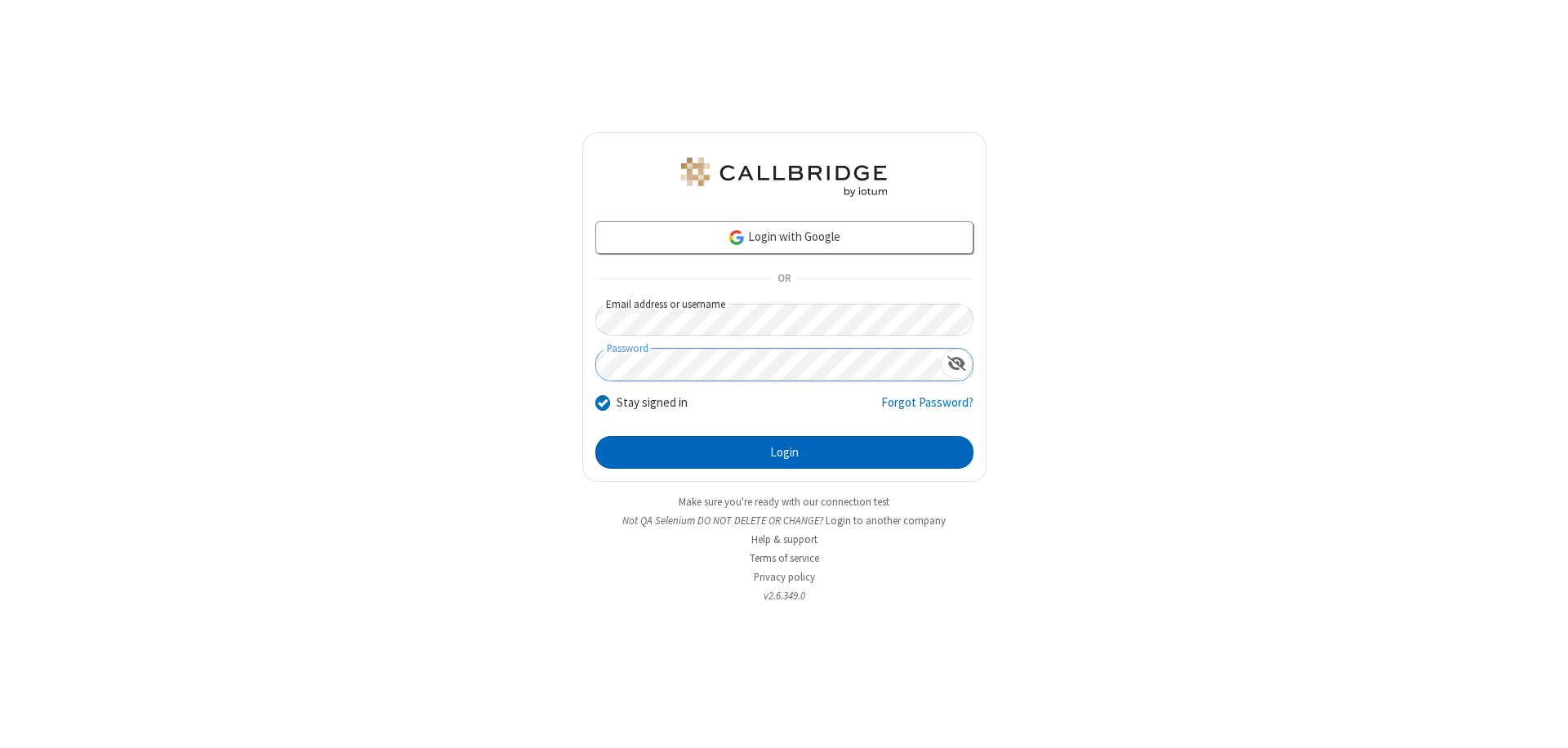
click at [784, 452] on button "Login" at bounding box center [784, 452] width 378 height 33
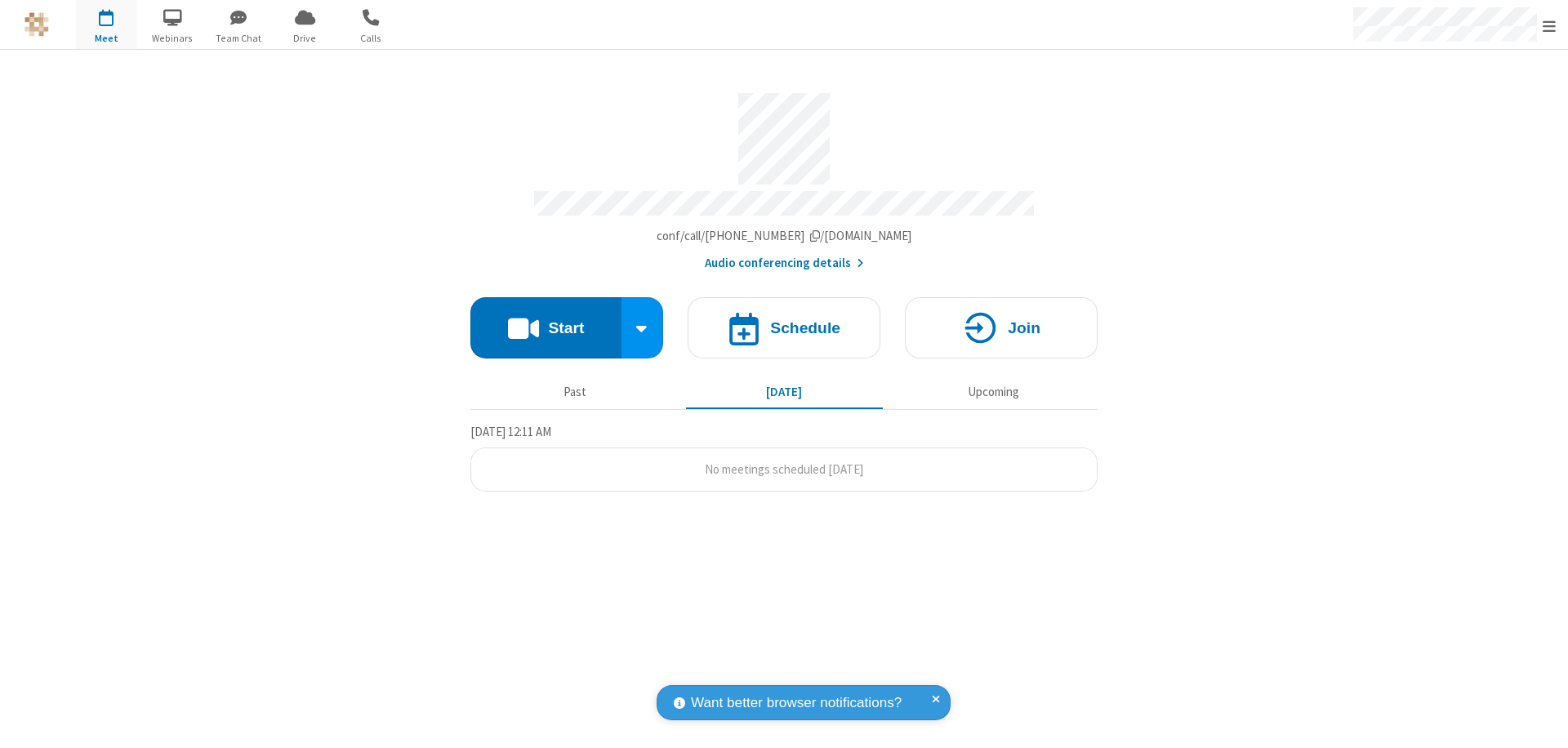
click at [545, 320] on button "Start" at bounding box center [545, 328] width 151 height 61
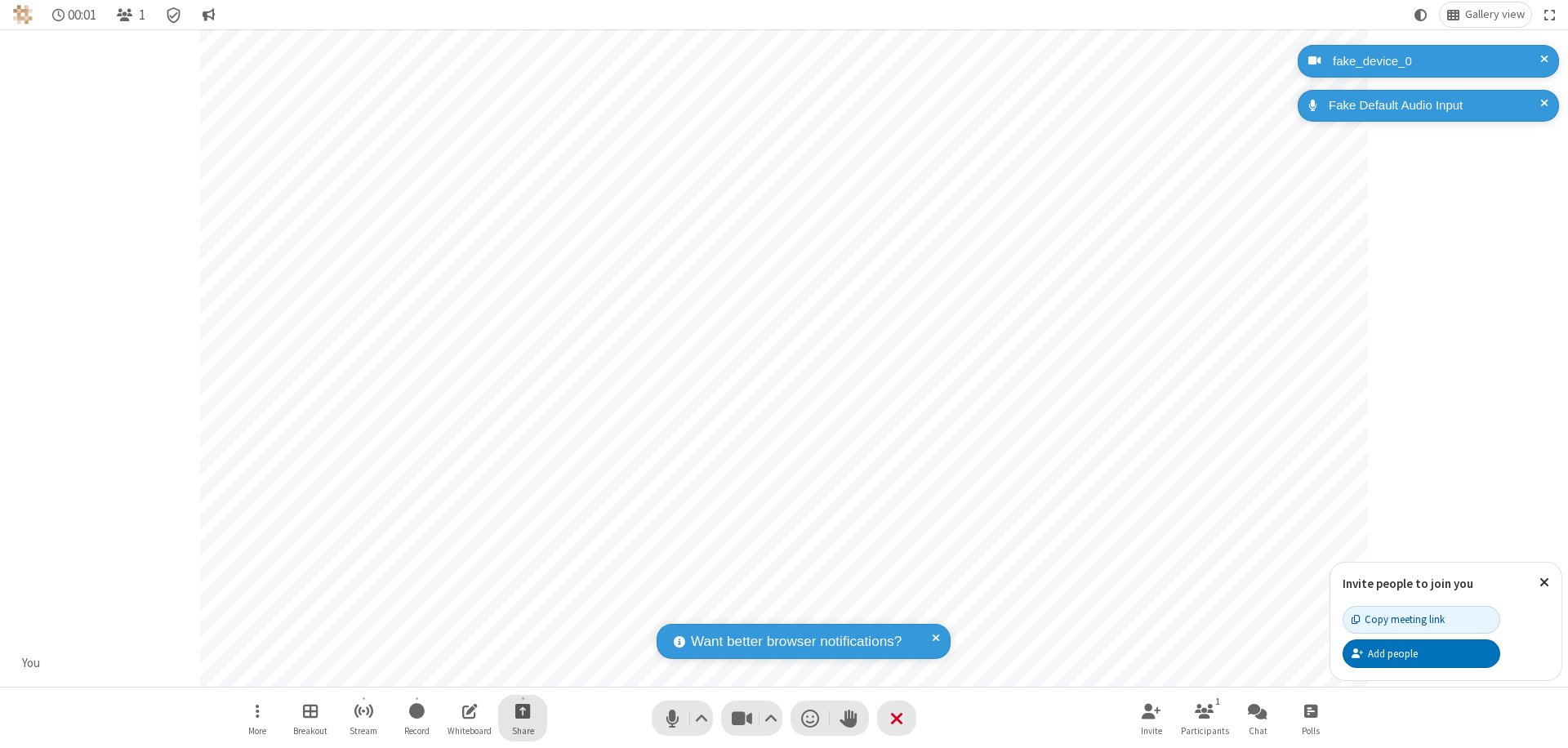
click at [523, 710] on span "Start sharing" at bounding box center [523, 711] width 15 height 21
click at [522, 610] on span "Share additional camera" at bounding box center [532, 614] width 121 height 14
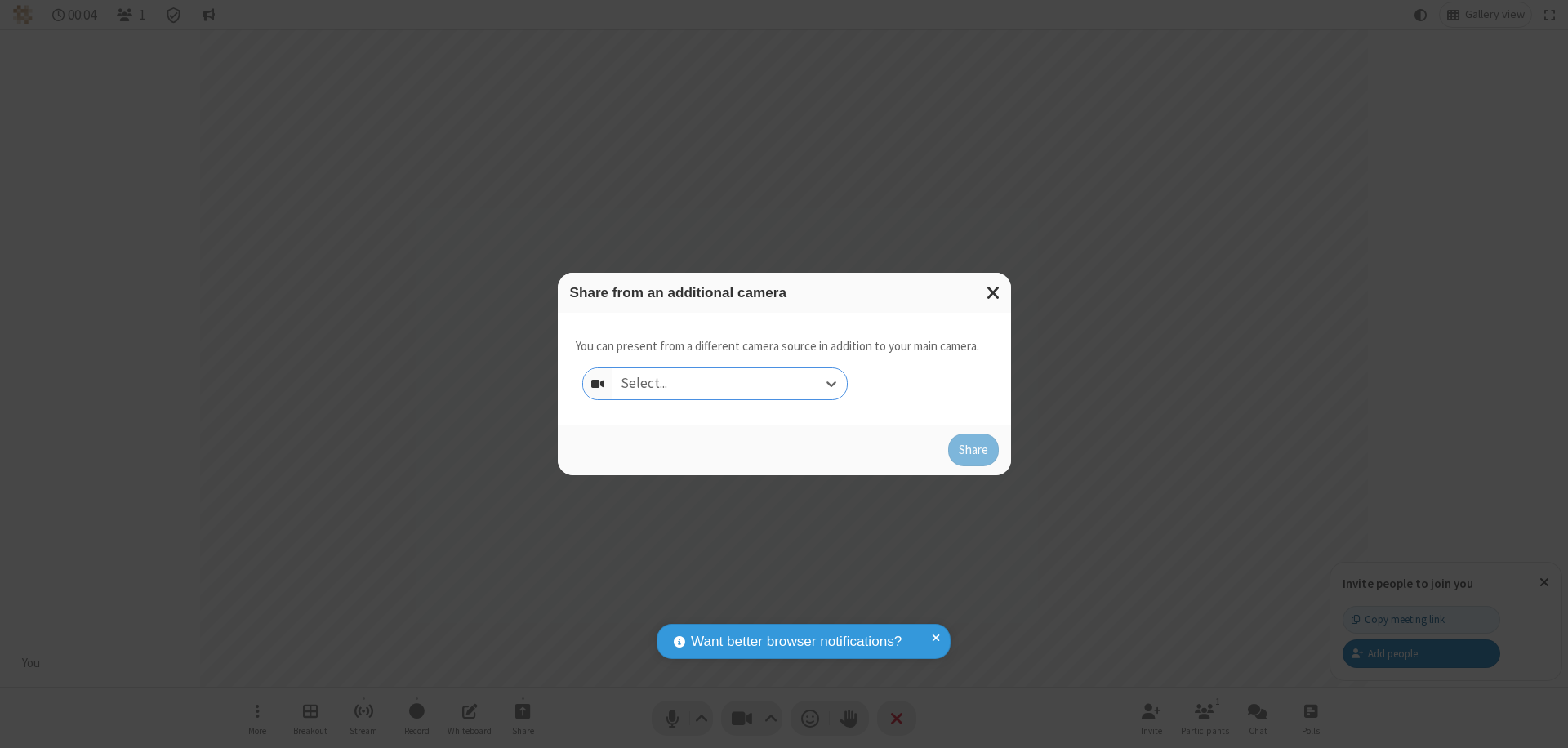
click at [729, 383] on div "Select..." at bounding box center [729, 383] width 234 height 31
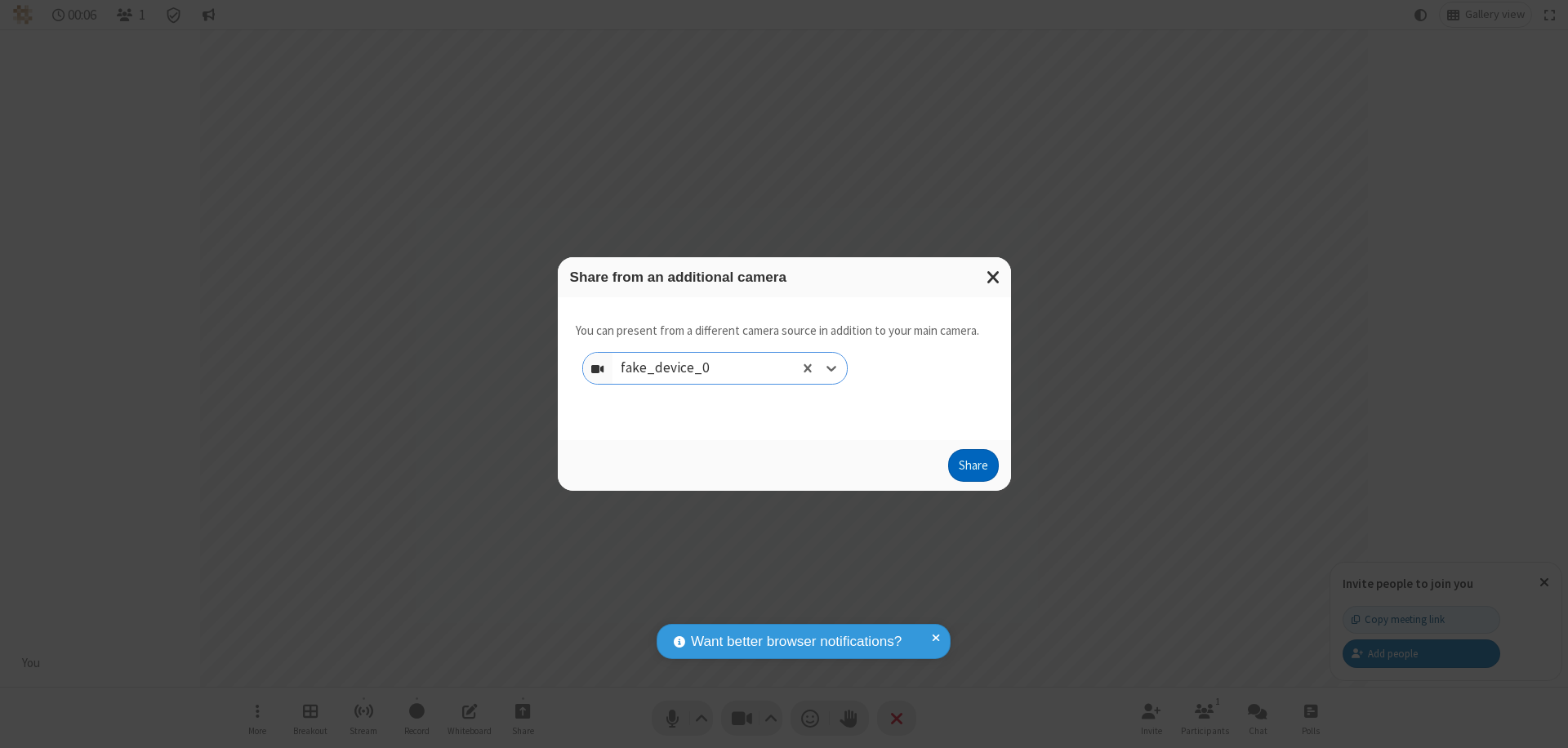
click at [973, 469] on button "Share" at bounding box center [974, 465] width 51 height 33
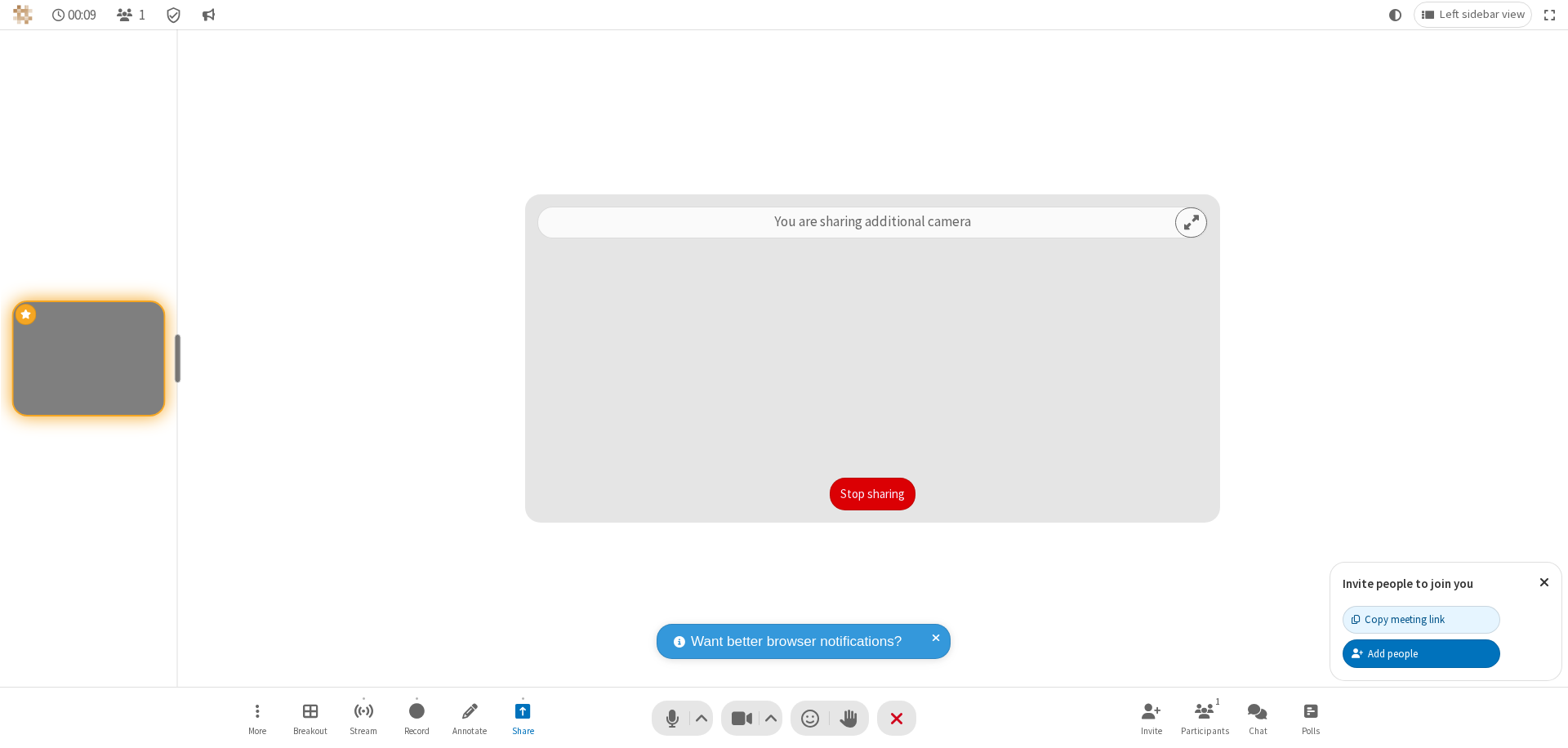
click at [872, 494] on button "Stop sharing" at bounding box center [872, 494] width 86 height 33
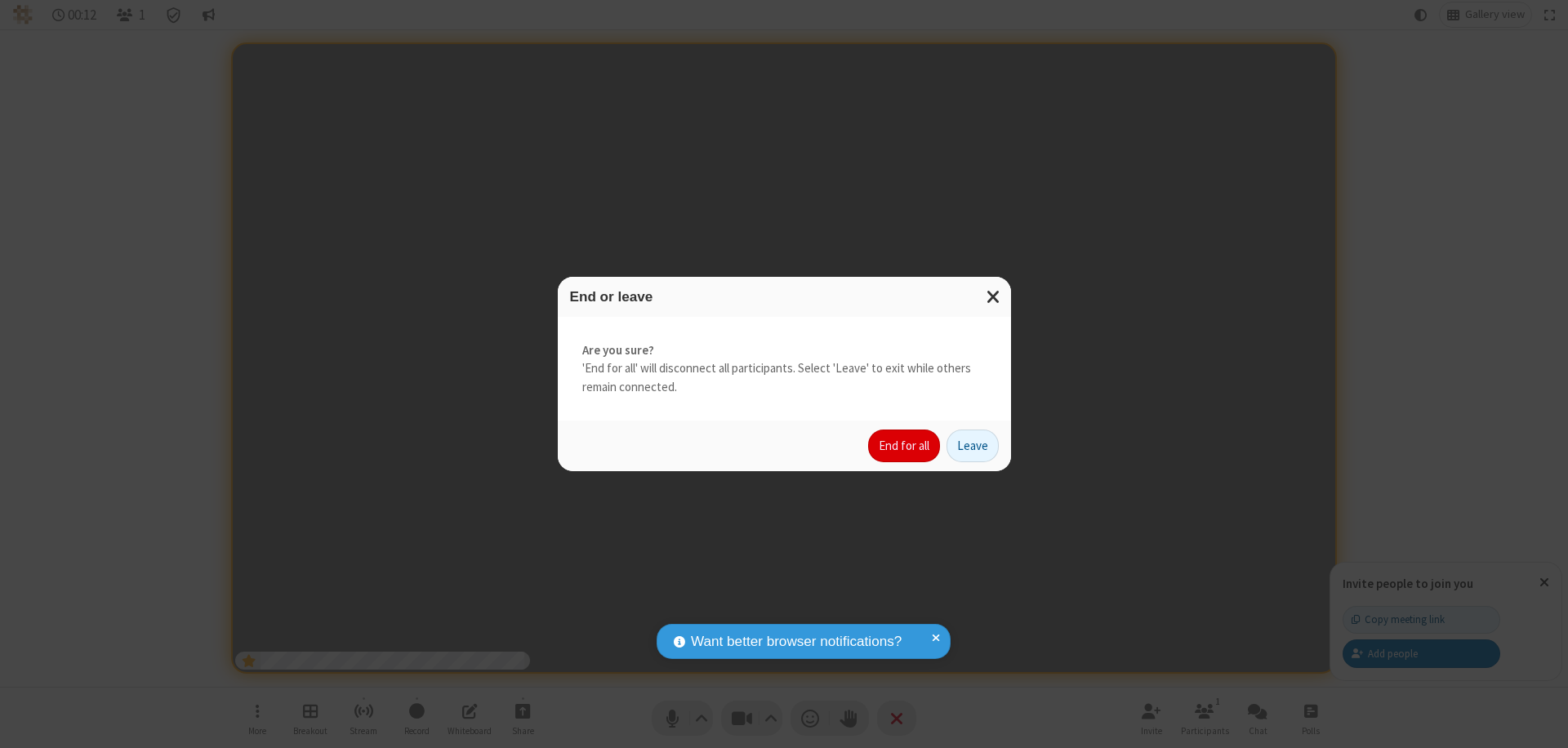
click at [905, 446] on button "End for all" at bounding box center [904, 446] width 72 height 33
